Goal: Task Accomplishment & Management: Use online tool/utility

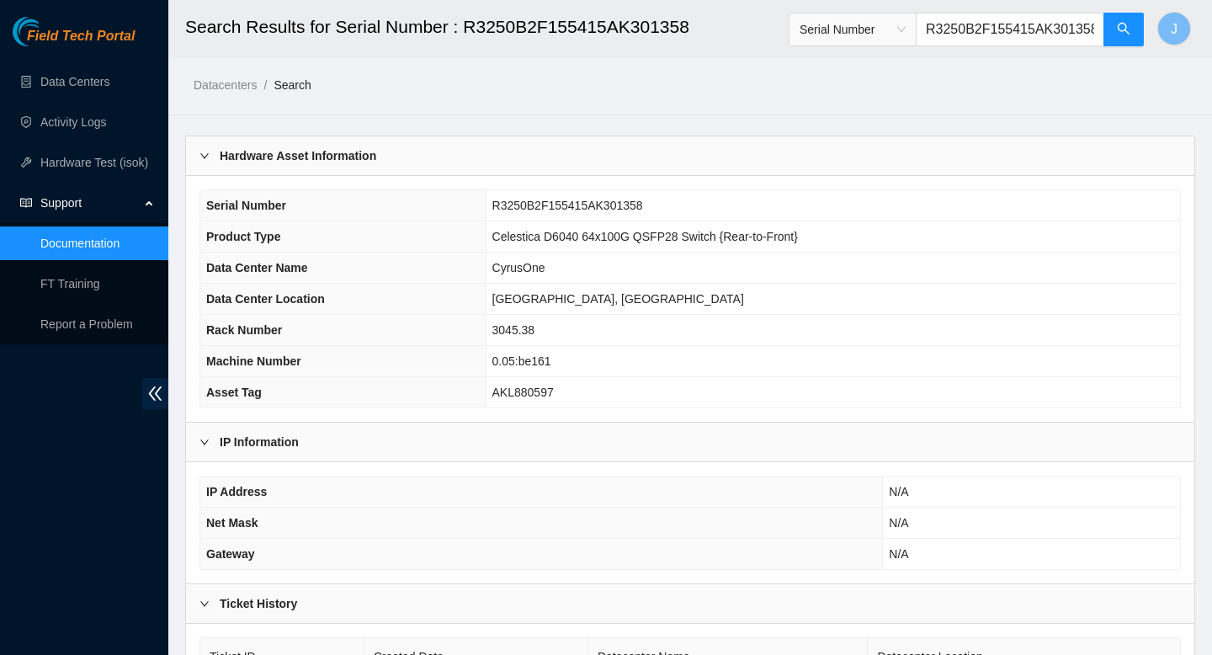
scroll to position [46, 0]
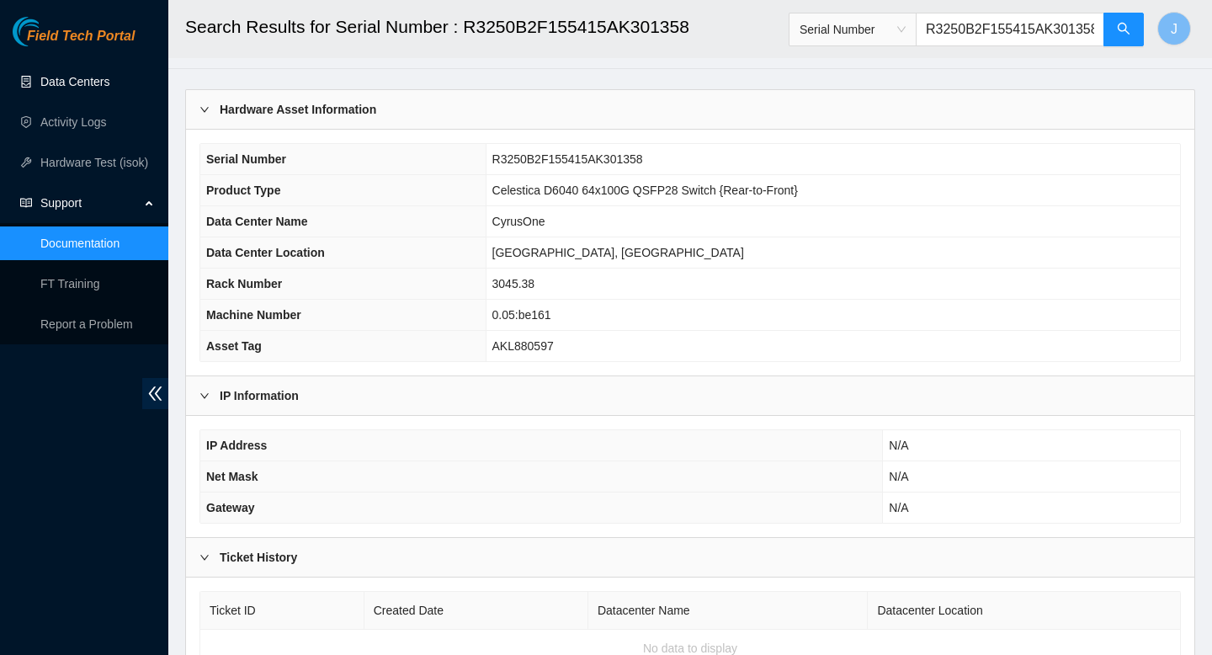
click at [74, 84] on link "Data Centers" at bounding box center [74, 81] width 69 height 13
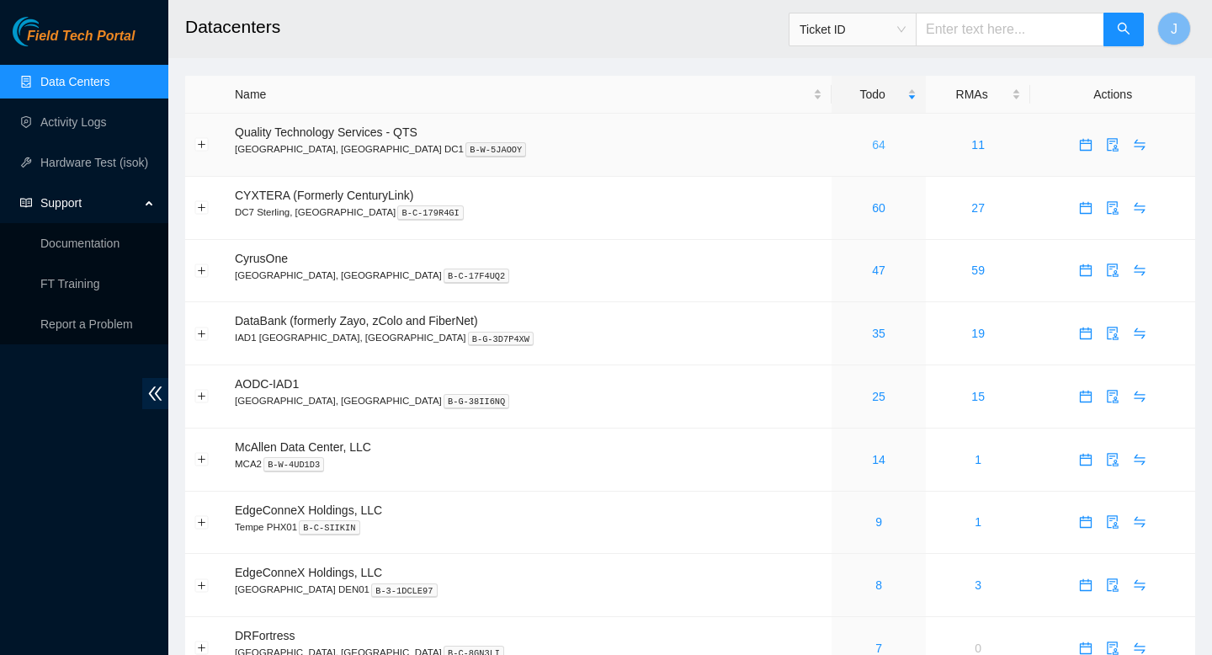
click at [872, 149] on link "64" at bounding box center [878, 144] width 13 height 13
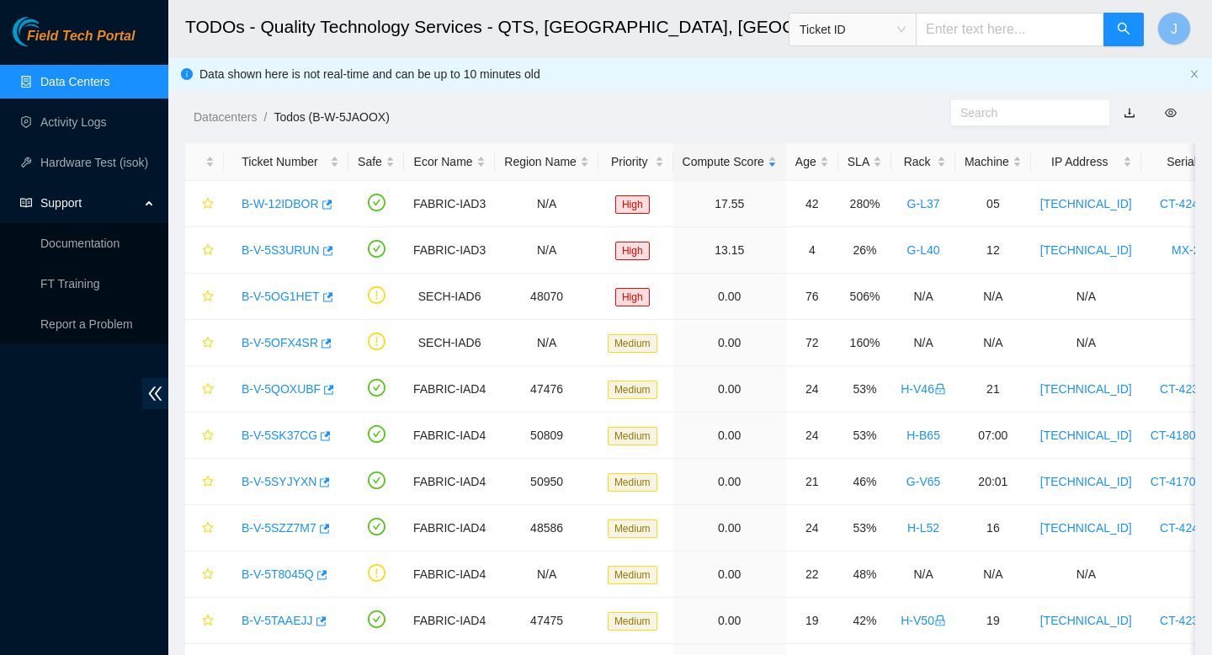
click at [93, 86] on link "Data Centers" at bounding box center [74, 81] width 69 height 13
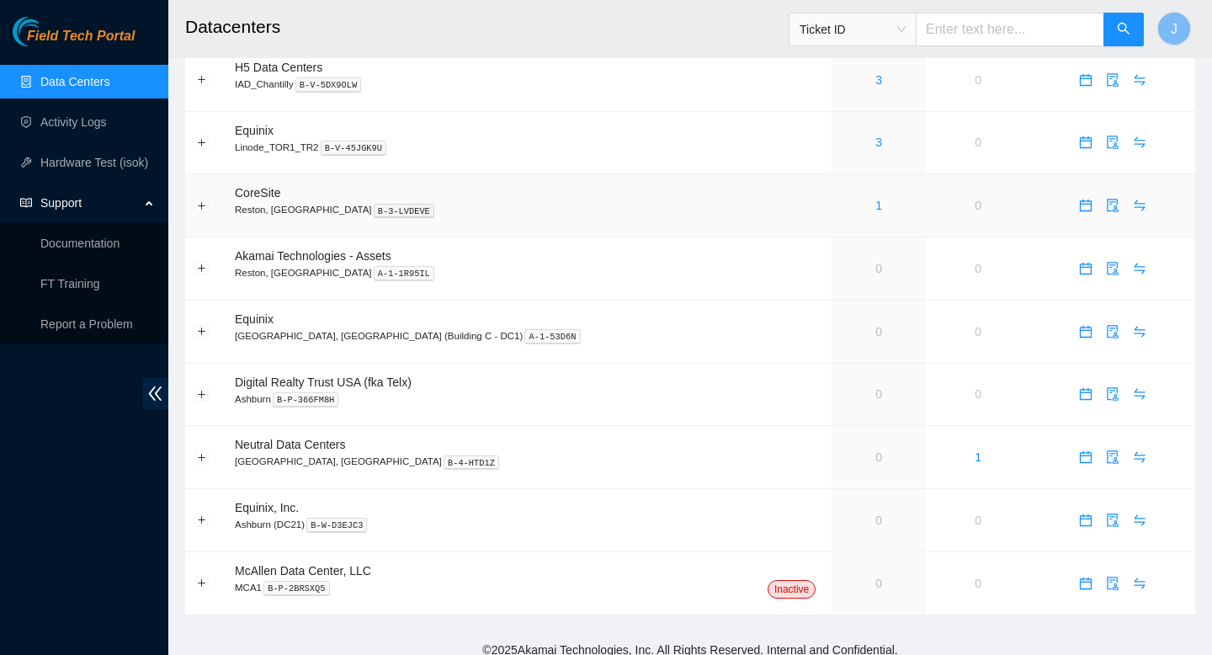
scroll to position [884, 0]
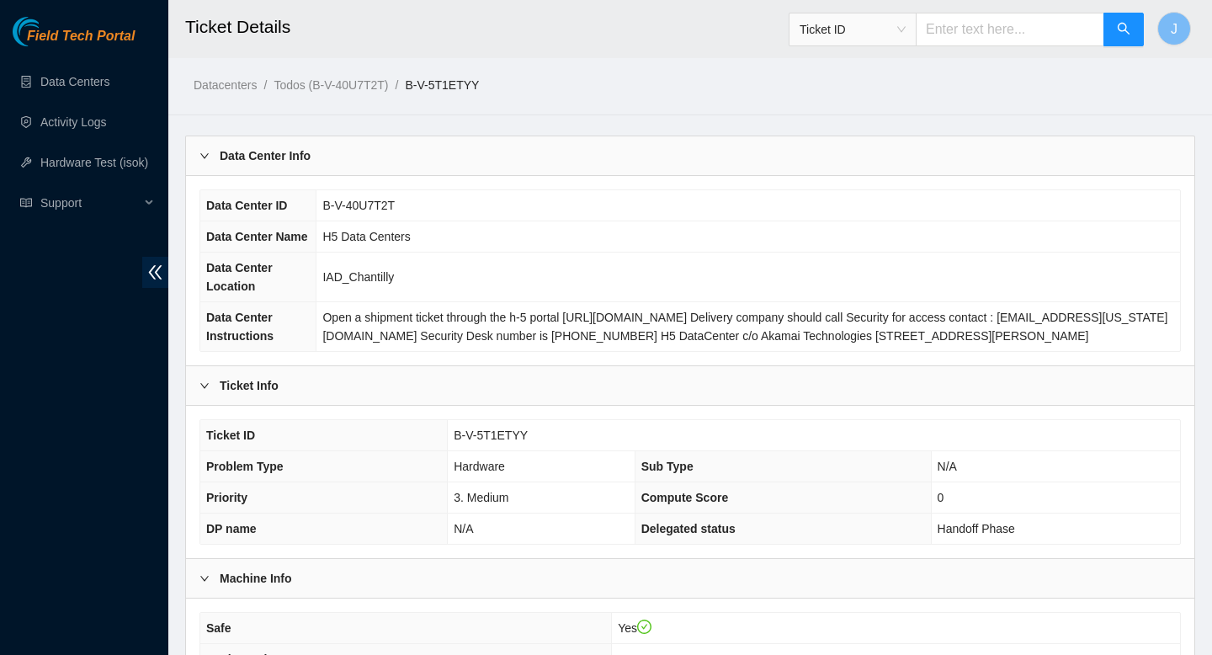
scroll to position [469, 0]
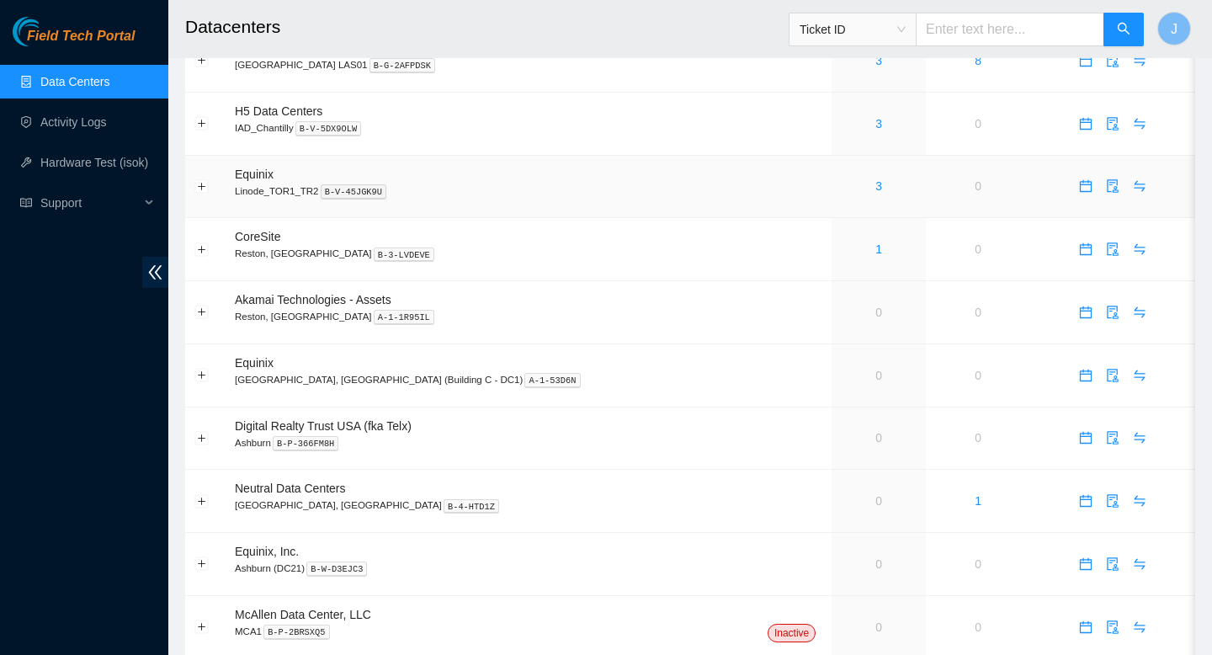
scroll to position [840, 0]
click at [875, 255] on link "1" at bounding box center [878, 247] width 7 height 13
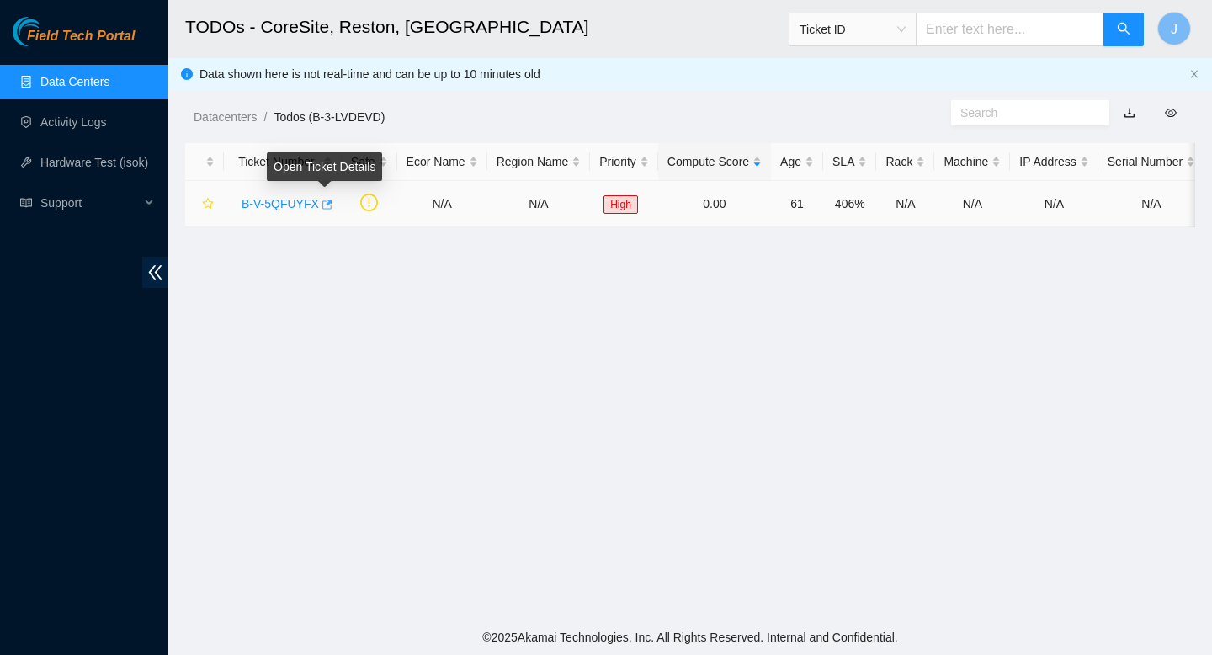
click at [331, 205] on icon "button" at bounding box center [326, 205] width 12 height 12
click at [69, 75] on link "Data Centers" at bounding box center [74, 81] width 69 height 13
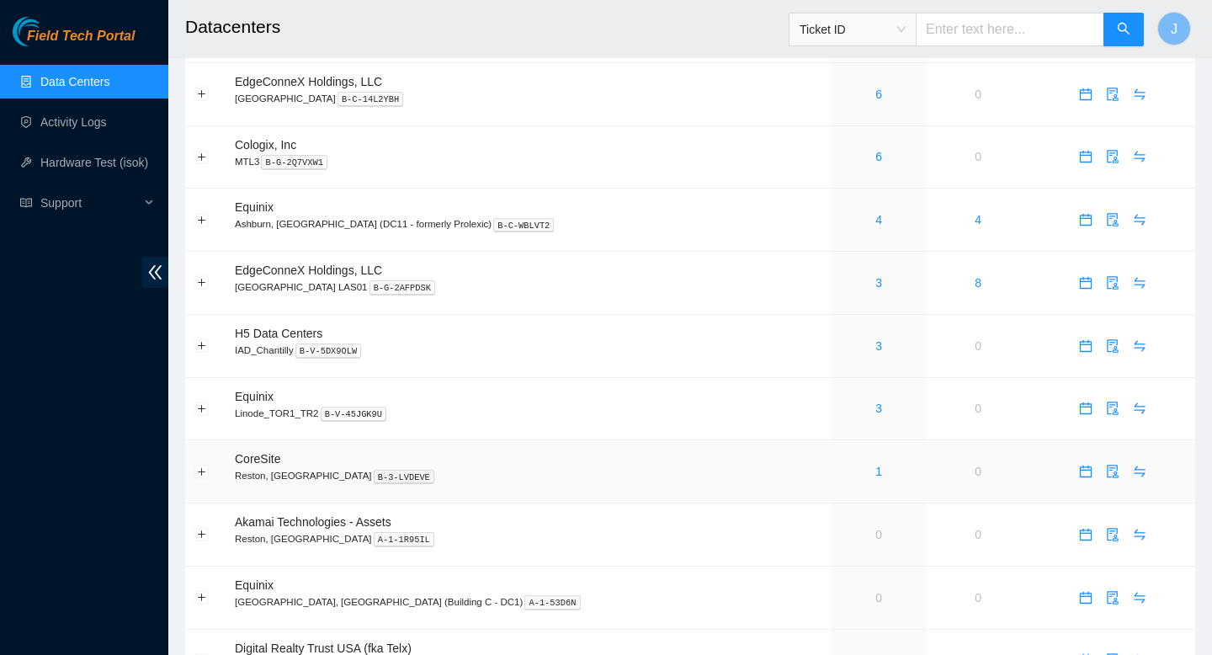
scroll to position [606, 0]
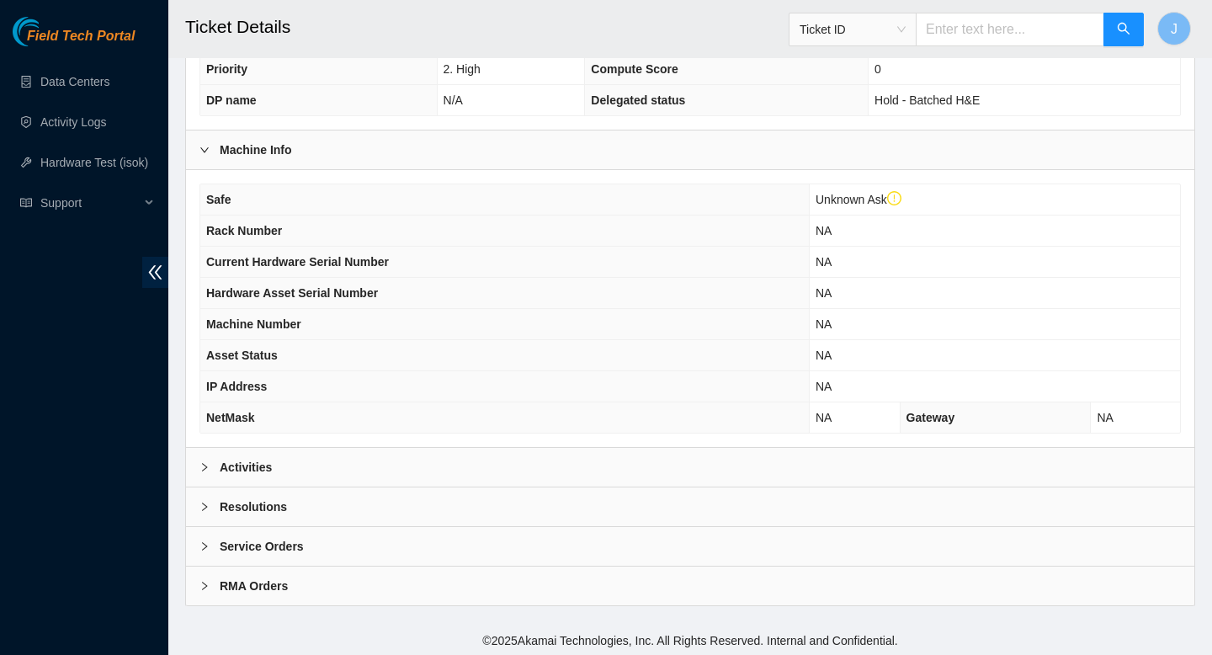
scroll to position [445, 0]
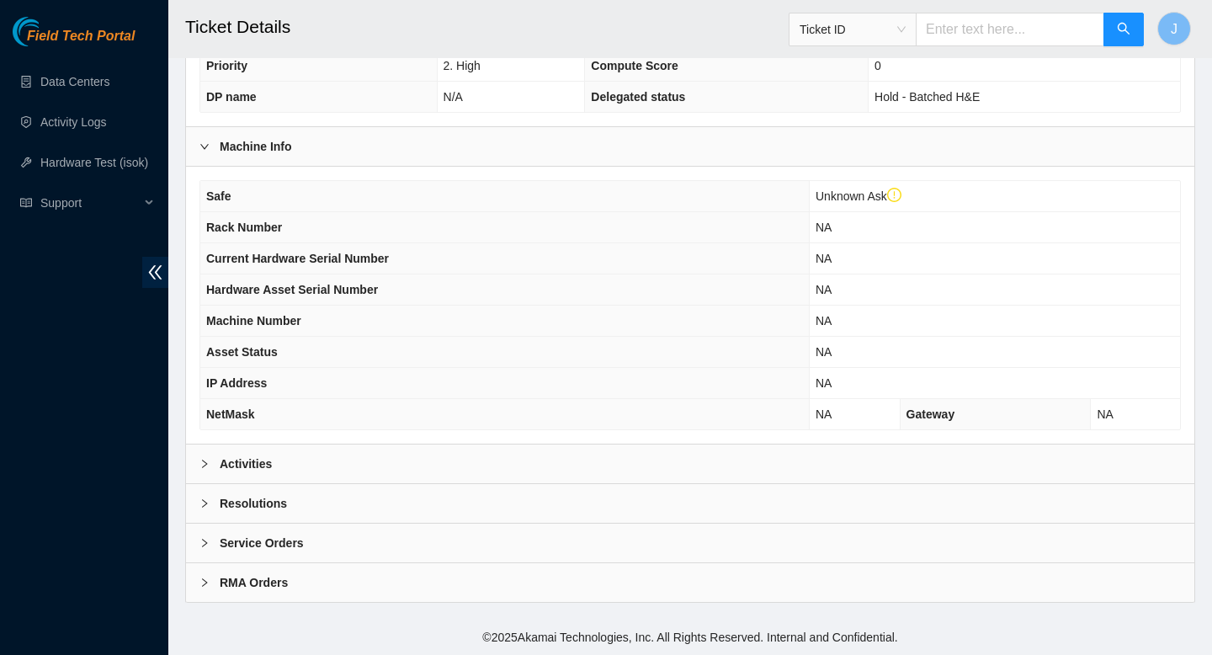
click at [665, 469] on div "Activities" at bounding box center [690, 463] width 1008 height 39
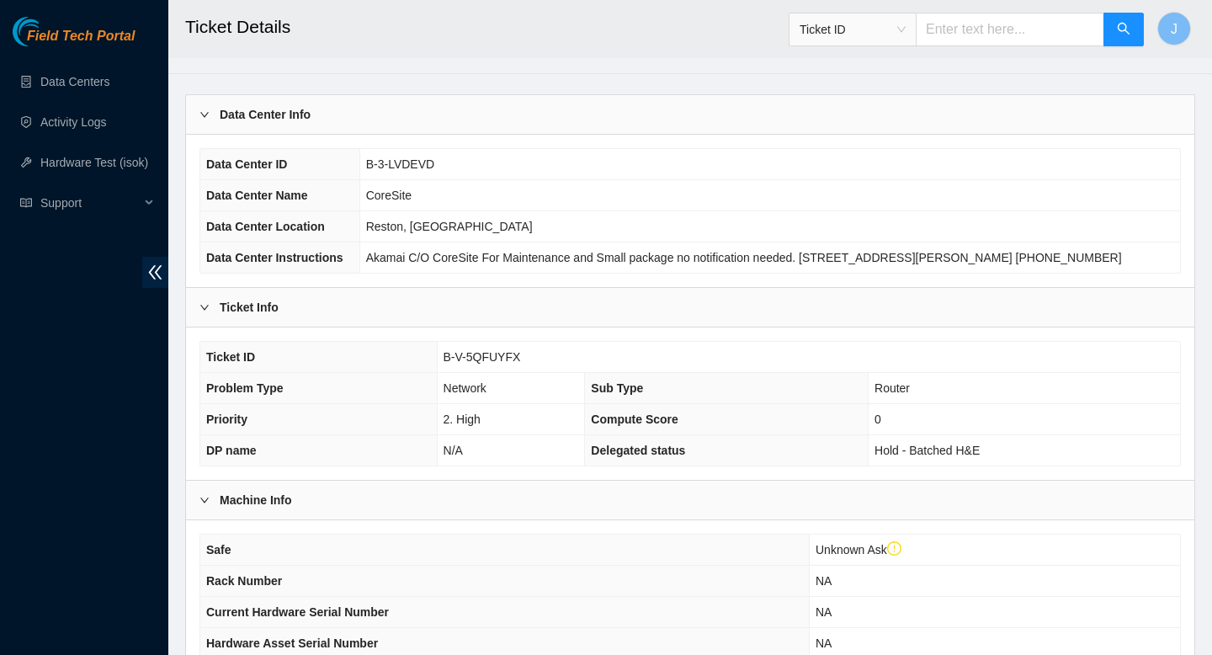
scroll to position [0, 0]
